Goal: Information Seeking & Learning: Learn about a topic

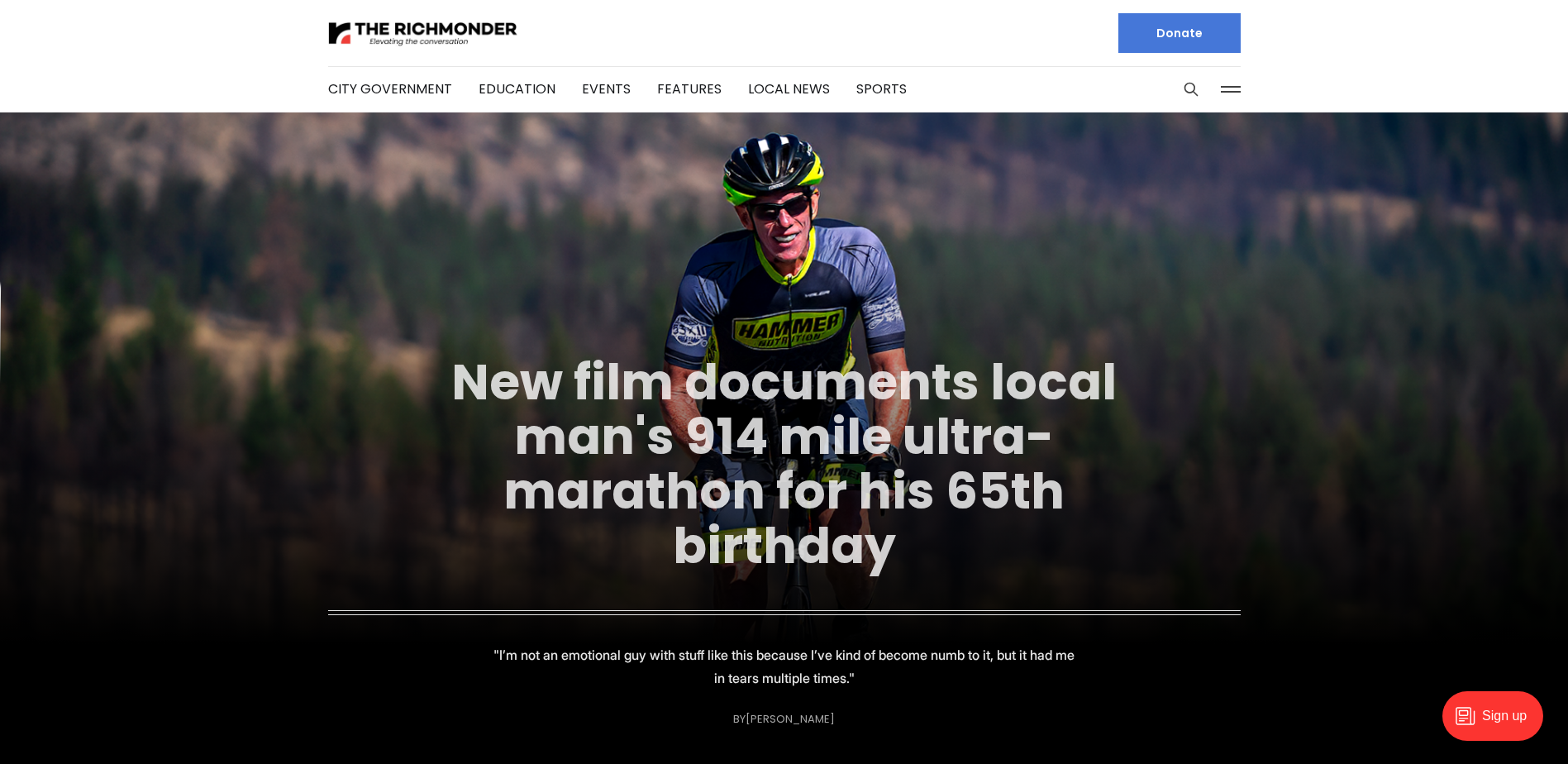
click at [724, 441] on link "New film documents local man's 914 mile ultra-marathon for his 65th birthday" at bounding box center [784, 463] width 666 height 233
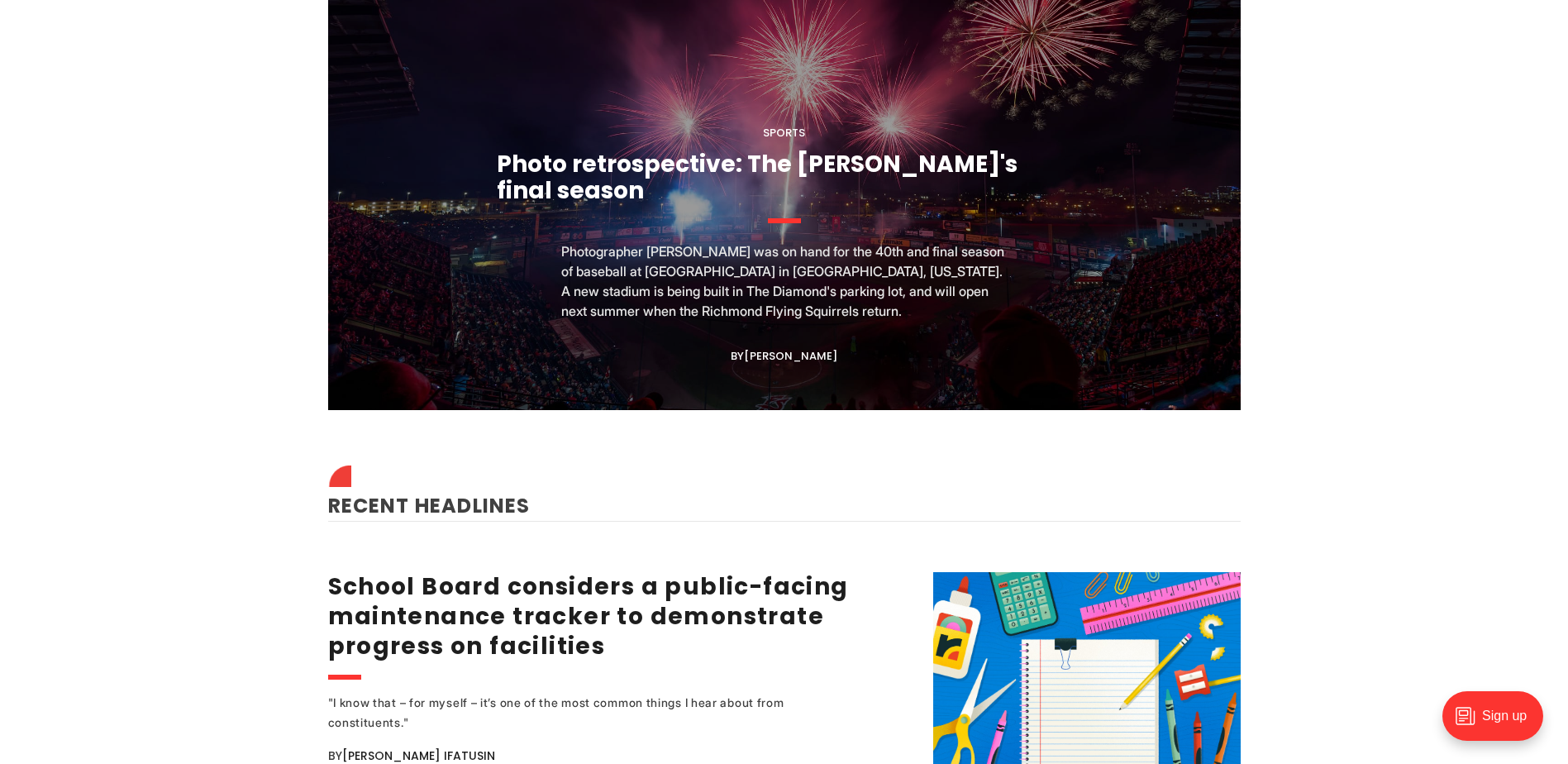
scroll to position [1929, 0]
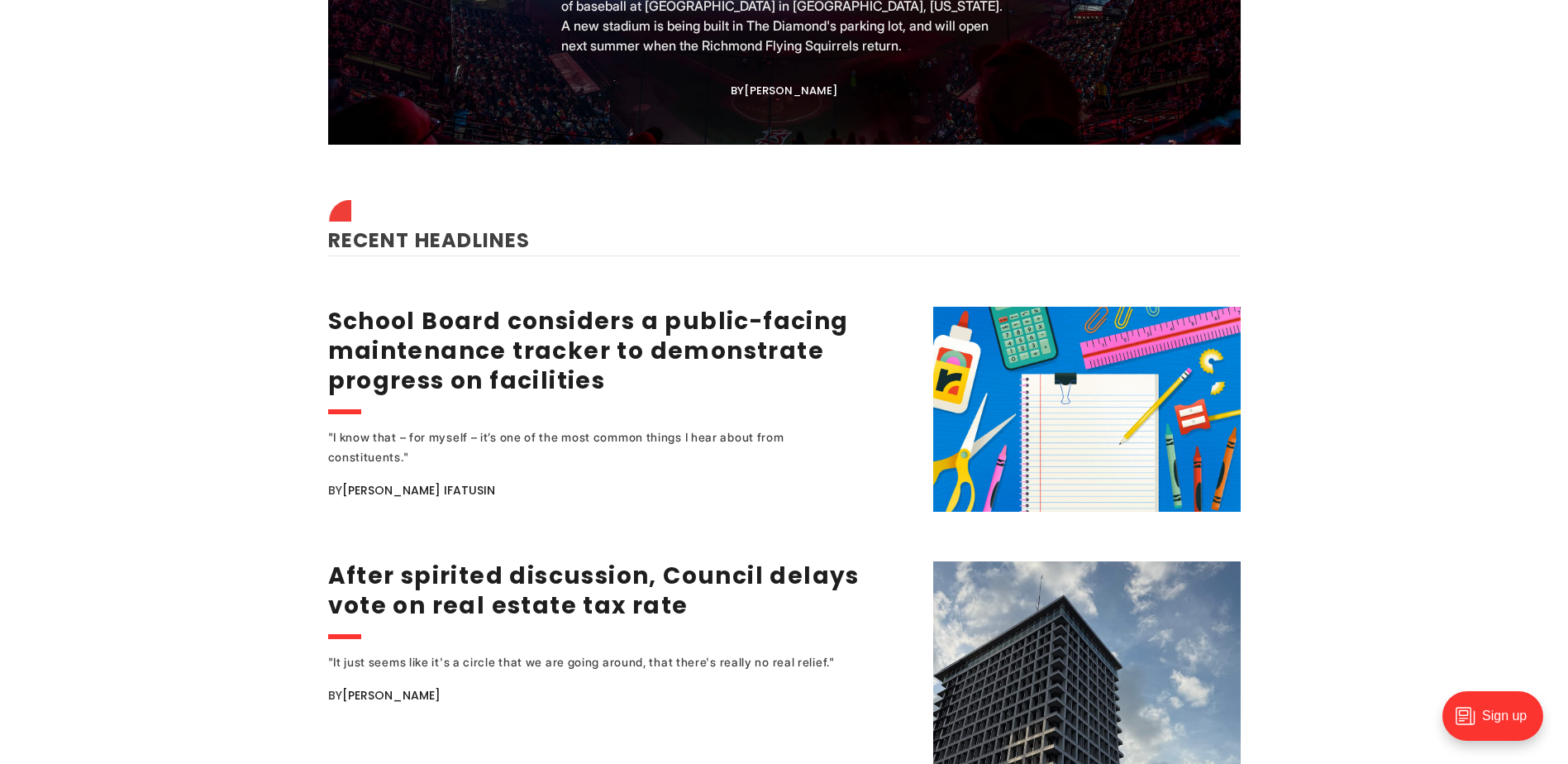
click at [871, 16] on p "Photographer Ryan M. Kelly was on hand for the 40th and final season of basebal…" at bounding box center [784, 15] width 447 height 80
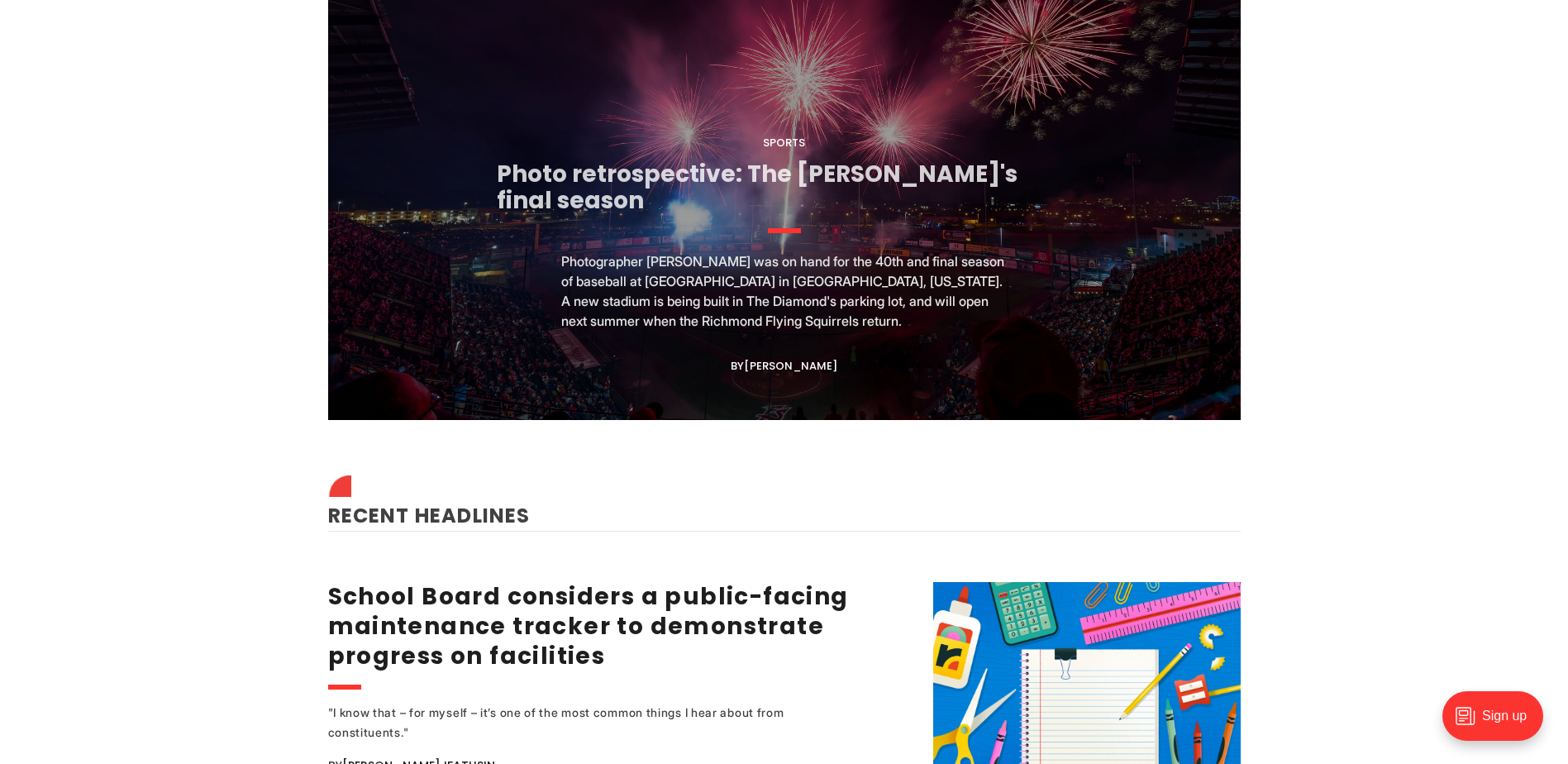
click at [928, 186] on link "Photo retrospective: The Diamond's final season" at bounding box center [757, 187] width 520 height 59
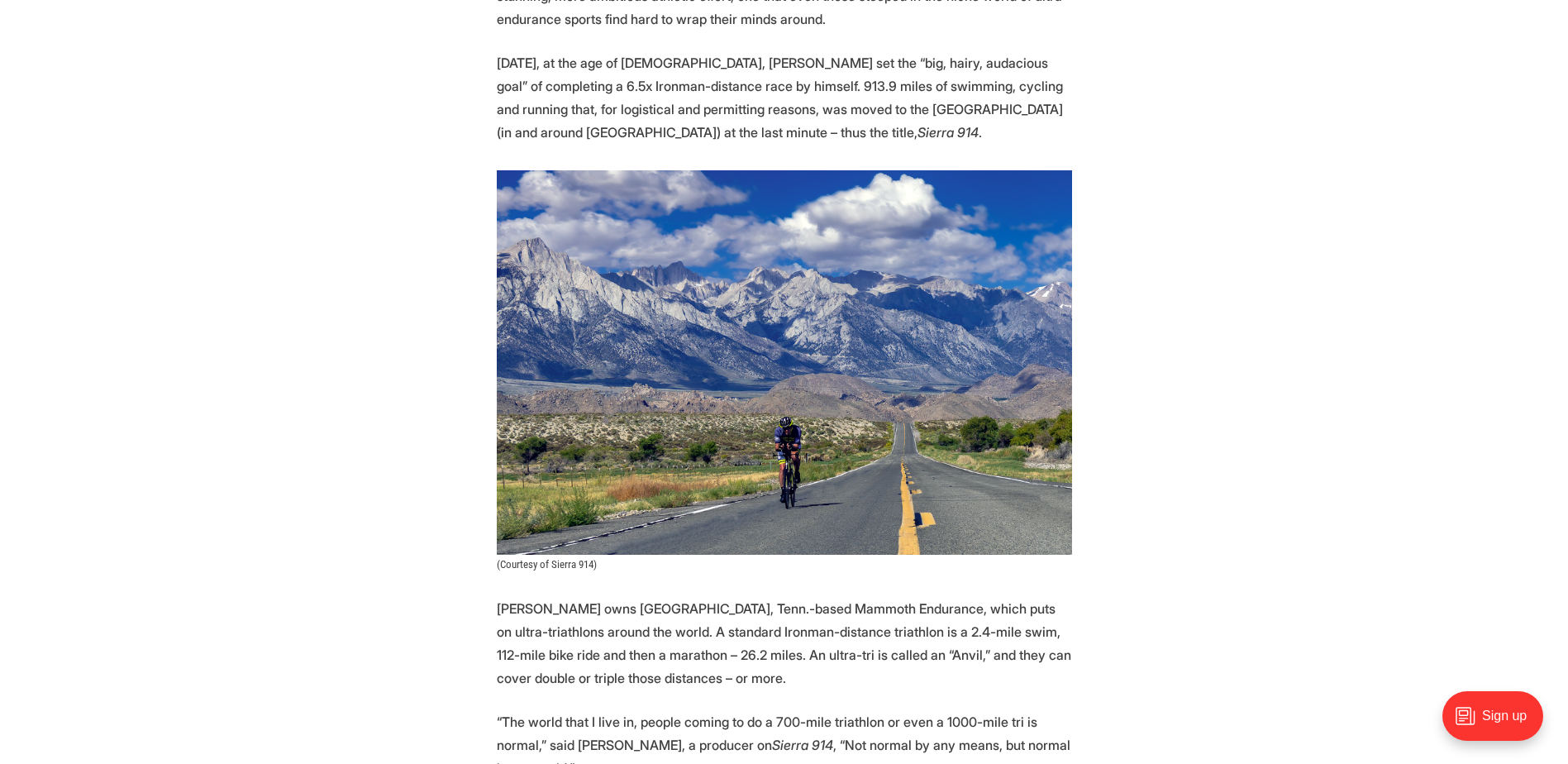
scroll to position [1515, 0]
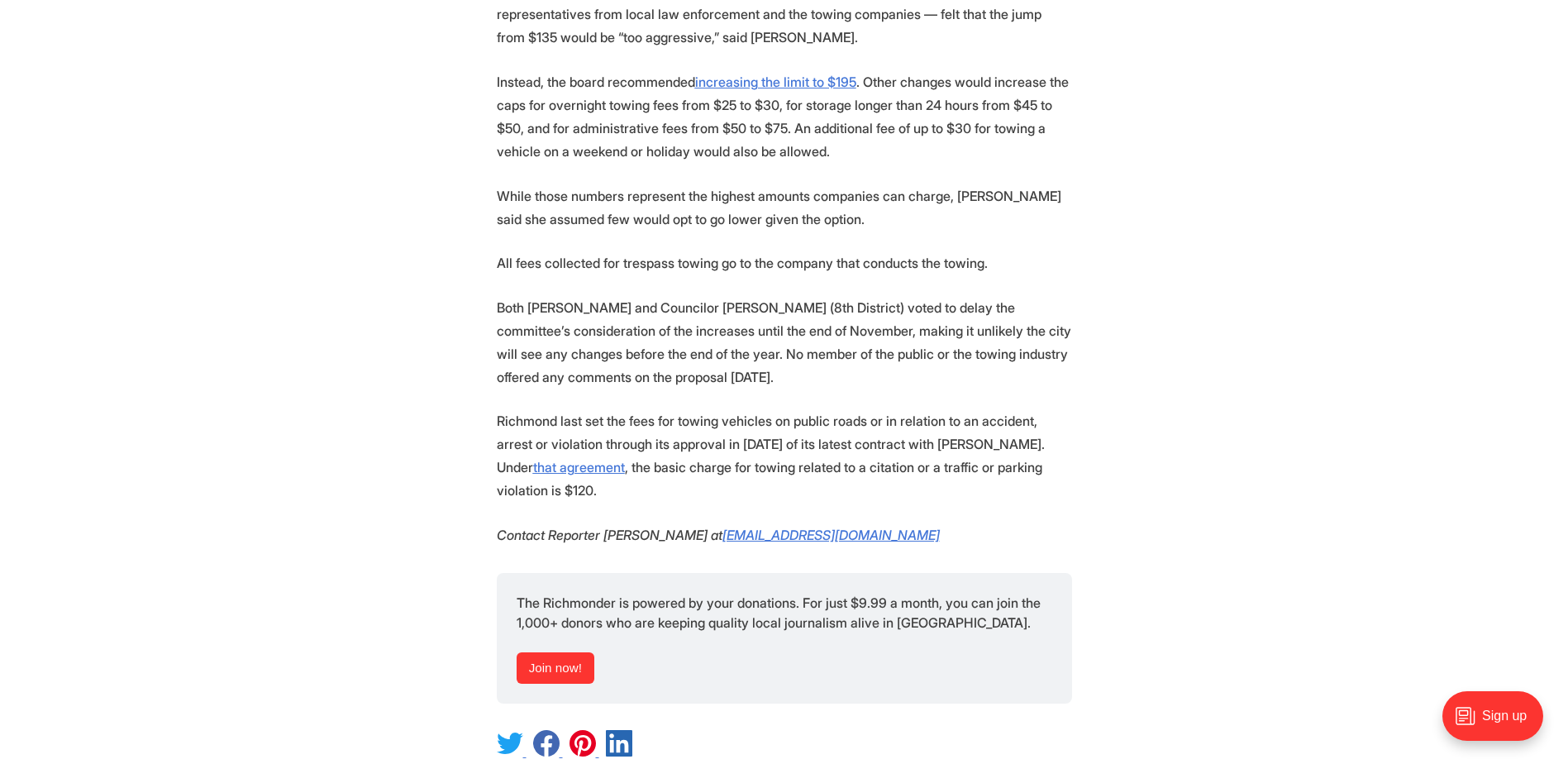
scroll to position [1653, 0]
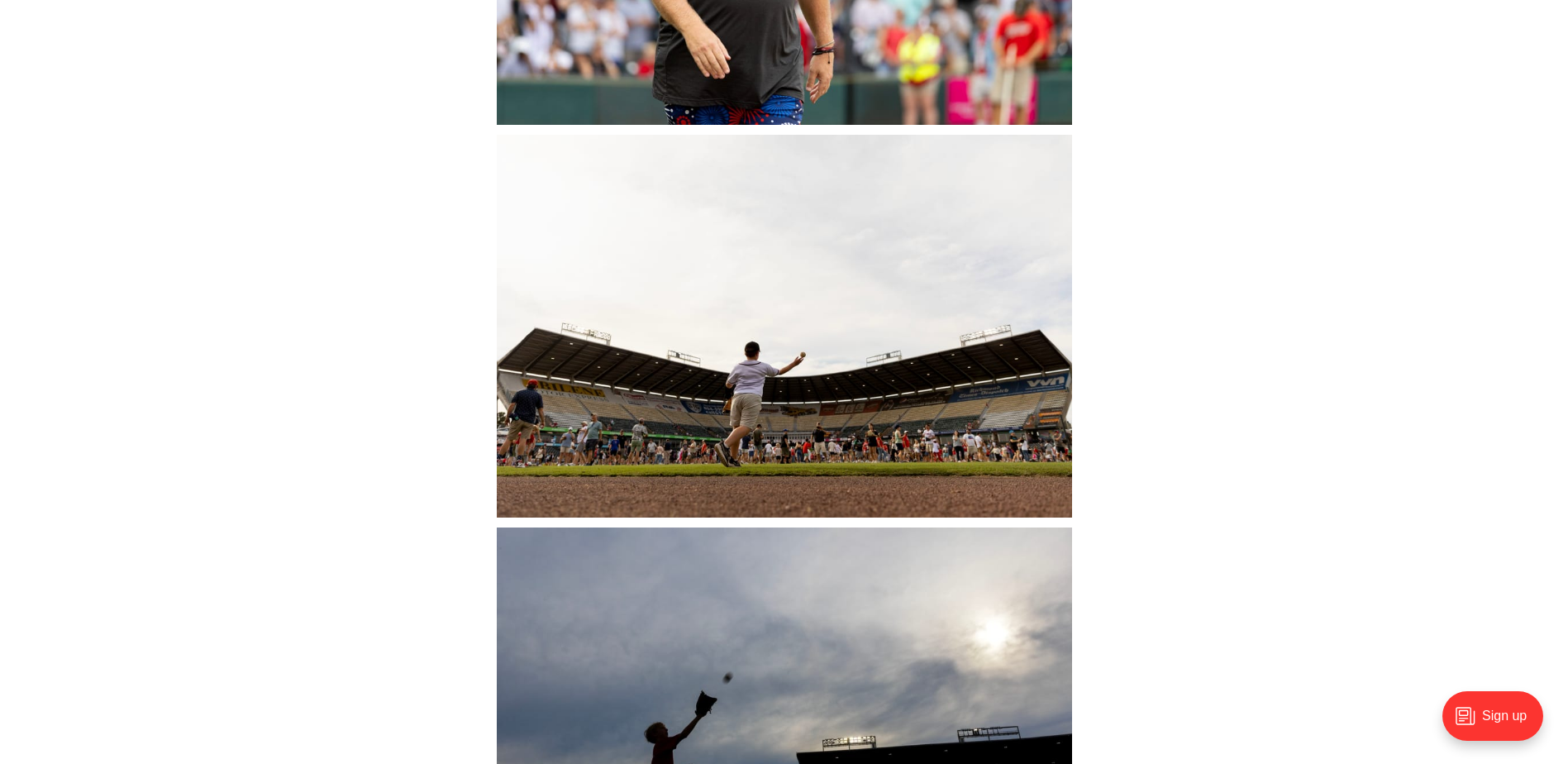
scroll to position [19839, 0]
